Goal: Transaction & Acquisition: Purchase product/service

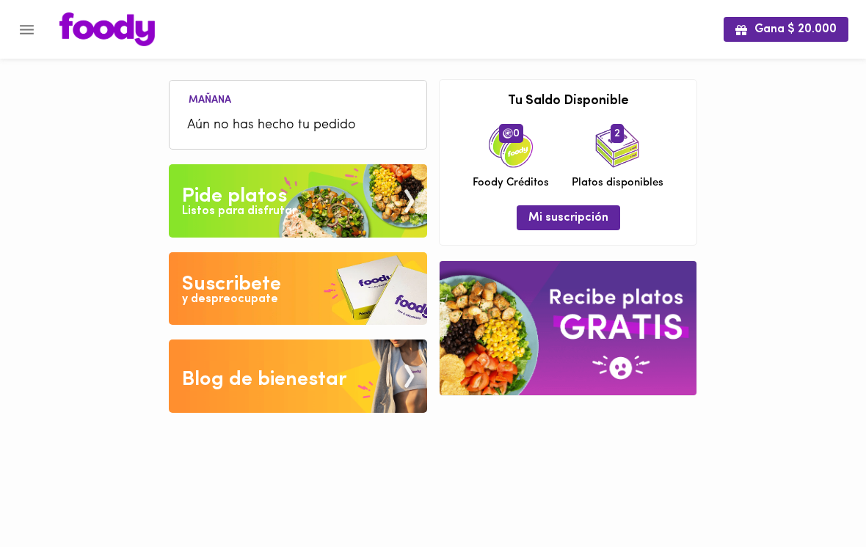
click at [215, 189] on div "Pide platos" at bounding box center [234, 196] width 105 height 29
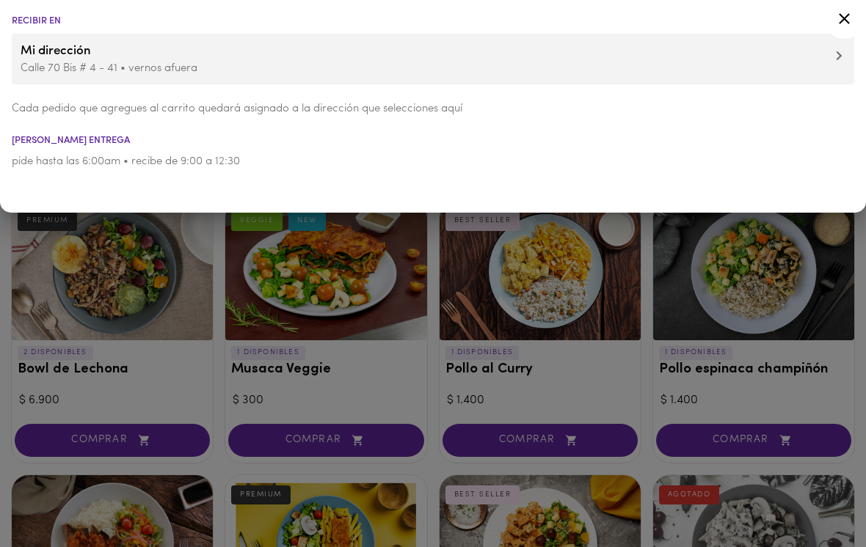
click at [143, 316] on div at bounding box center [433, 273] width 866 height 547
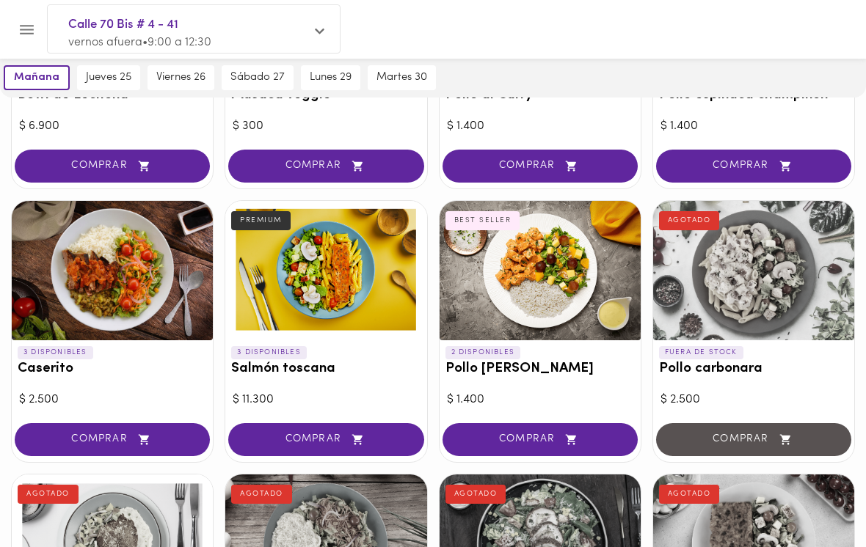
scroll to position [275, 0]
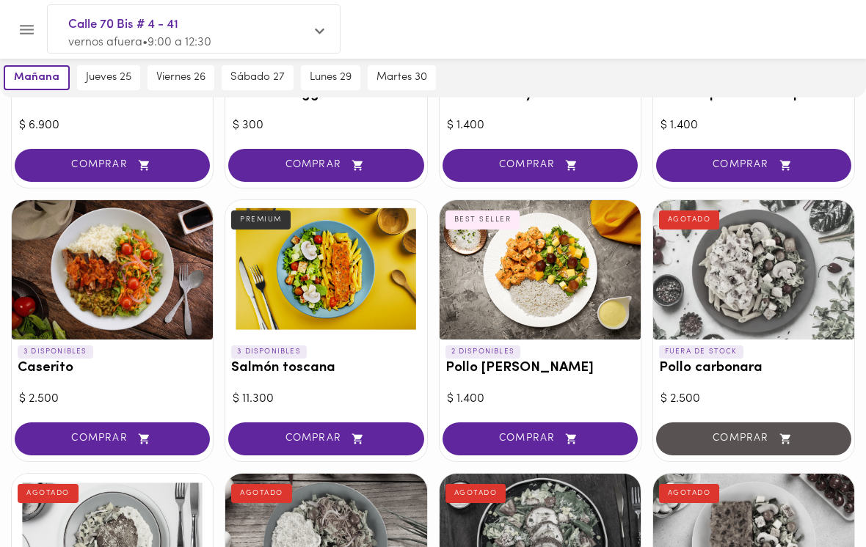
click at [503, 263] on div at bounding box center [539, 269] width 201 height 139
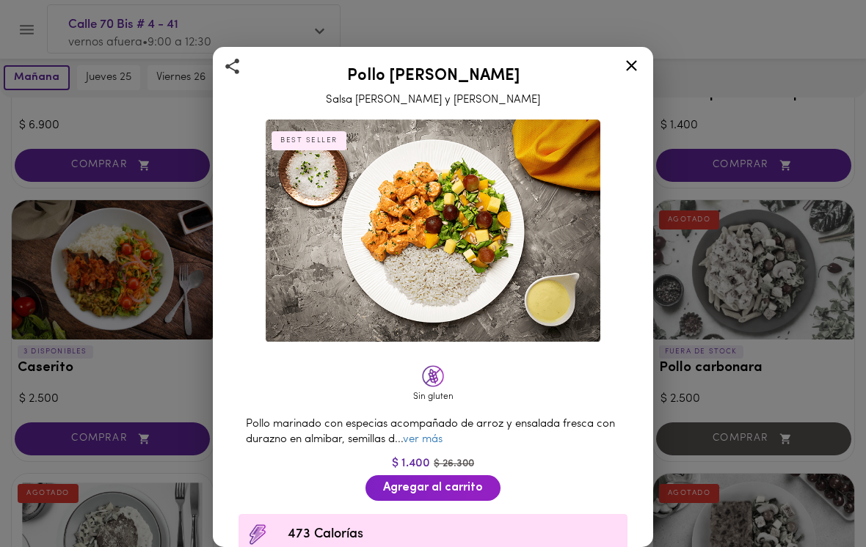
click at [382, 476] on button "Agregar al carrito" at bounding box center [432, 488] width 135 height 26
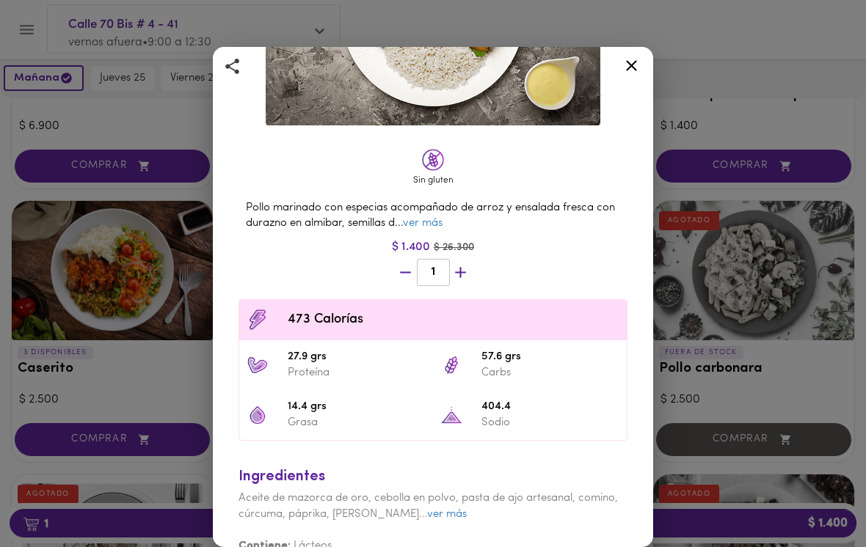
scroll to position [216, 0]
click at [164, 251] on div "Pollo Tikka Massala Salsa [PERSON_NAME] y Coco BEST SELLER Sin gluten Pollo mar…" at bounding box center [433, 273] width 866 height 547
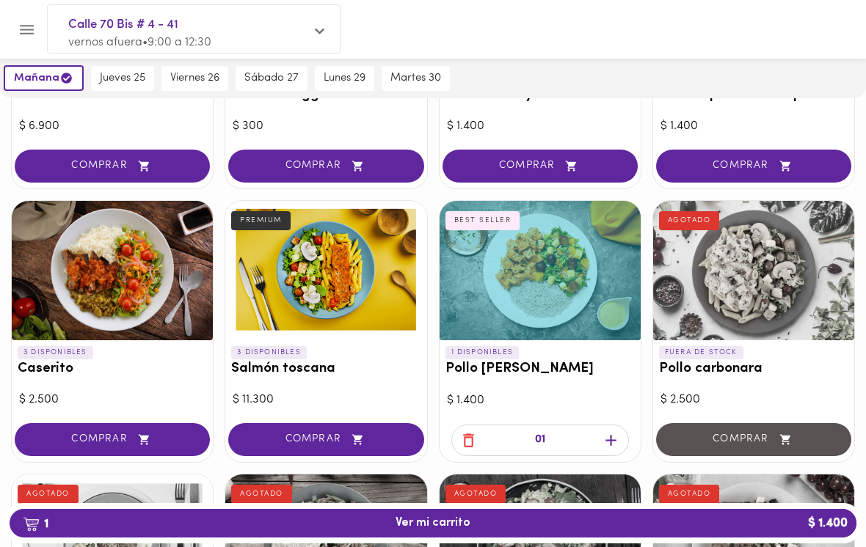
click at [304, 530] on span "1 Ver mi carrito $ 1.400" at bounding box center [432, 523] width 823 height 14
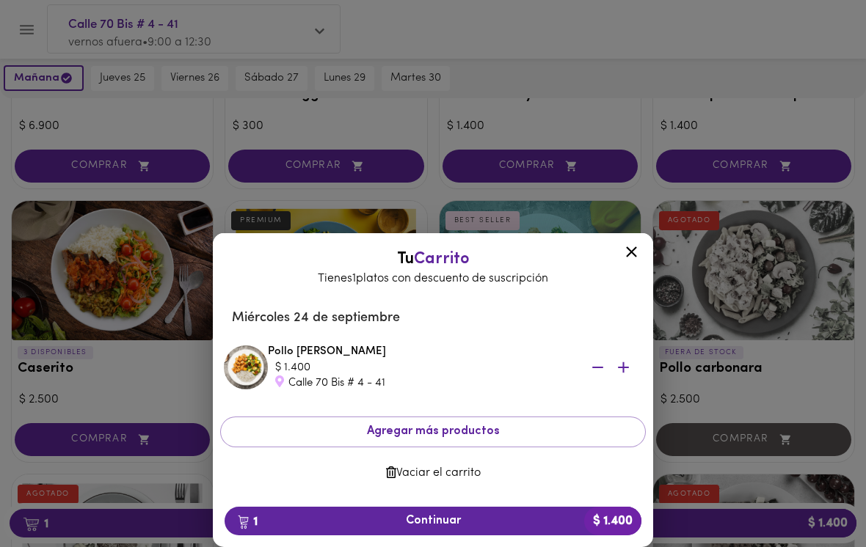
click at [316, 528] on span "1 Continuar $ 1.400" at bounding box center [432, 521] width 393 height 14
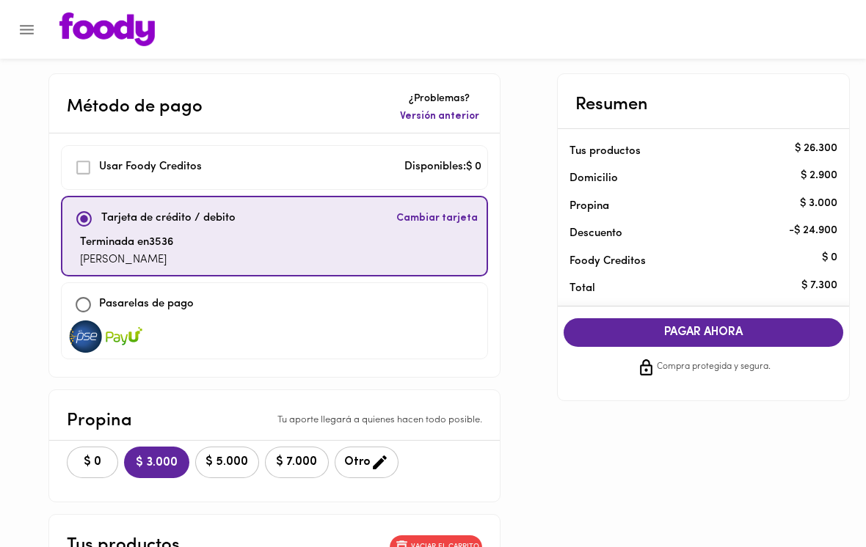
click at [108, 463] on span "$ 0" at bounding box center [92, 463] width 32 height 14
click at [620, 322] on button "PAGAR AHORA" at bounding box center [703, 332] width 280 height 29
